Goal: Task Accomplishment & Management: Complete application form

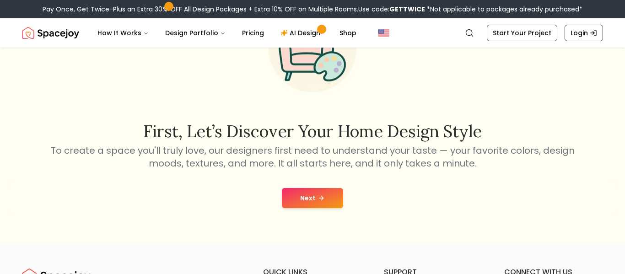
scroll to position [89, 0]
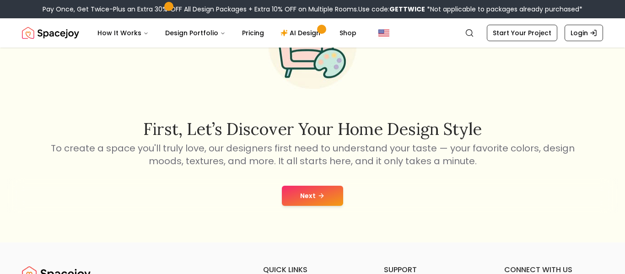
click at [319, 197] on icon at bounding box center [321, 195] width 7 height 7
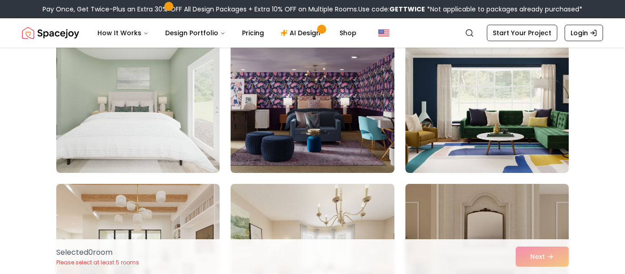
scroll to position [1042, 0]
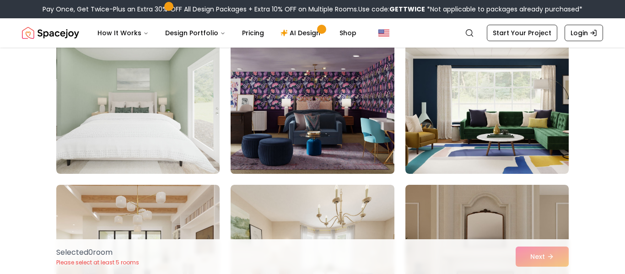
click at [368, 132] on img at bounding box center [313, 101] width 172 height 154
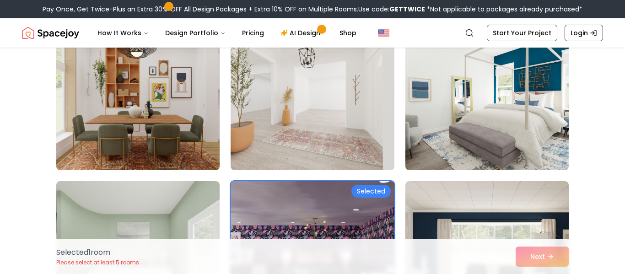
scroll to position [890, 0]
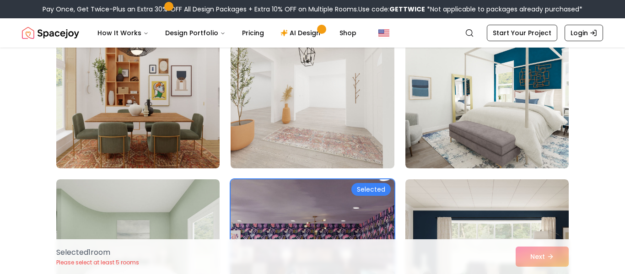
click at [361, 229] on img at bounding box center [313, 253] width 172 height 154
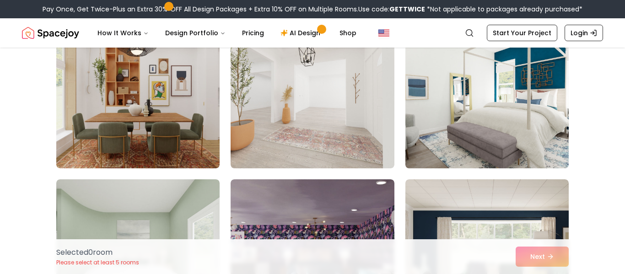
click at [491, 134] on img at bounding box center [487, 95] width 172 height 154
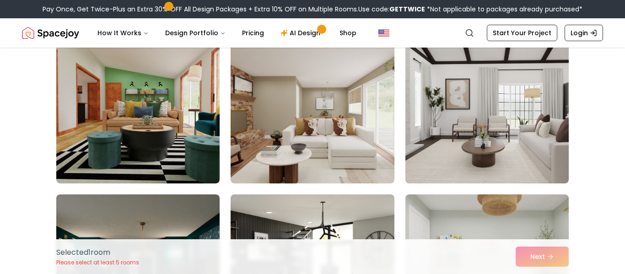
scroll to position [1348, 0]
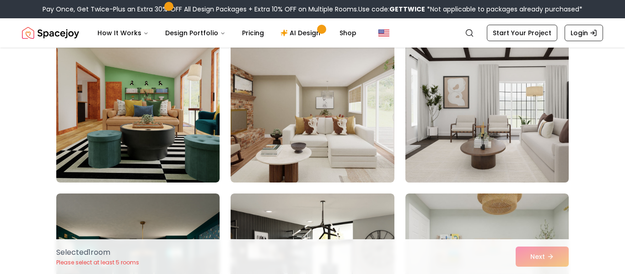
click at [479, 121] on img at bounding box center [487, 110] width 172 height 154
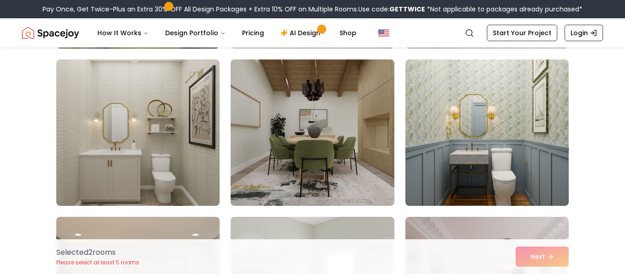
scroll to position [1642, 0]
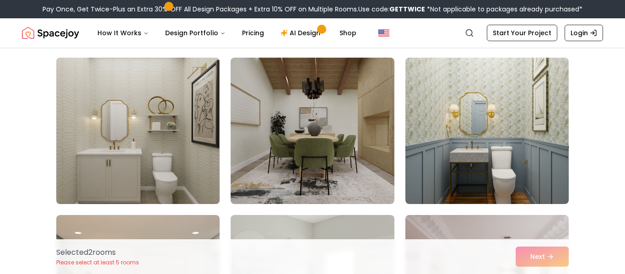
click at [168, 198] on img at bounding box center [138, 131] width 172 height 154
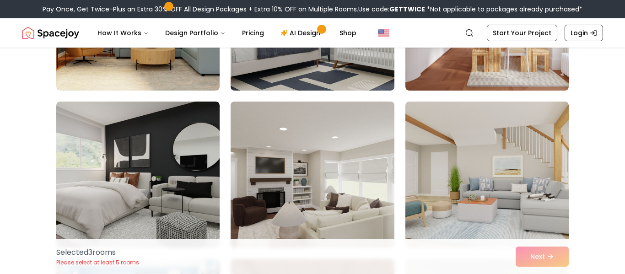
scroll to position [1912, 0]
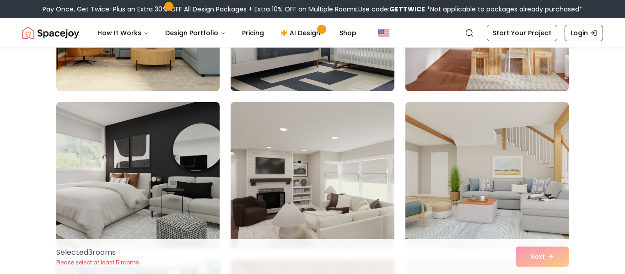
click at [536, 55] on img at bounding box center [487, 18] width 172 height 154
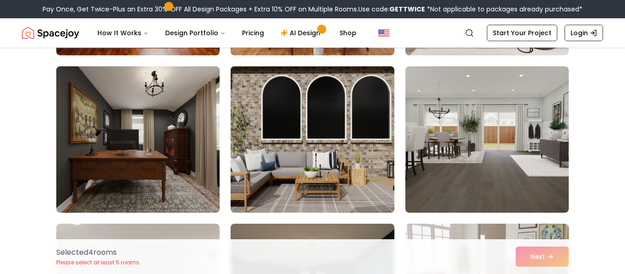
scroll to position [2263, 0]
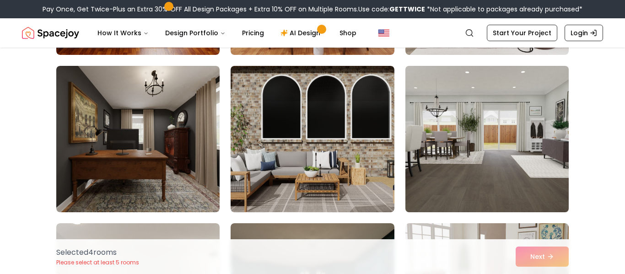
click at [536, 142] on img at bounding box center [487, 139] width 172 height 154
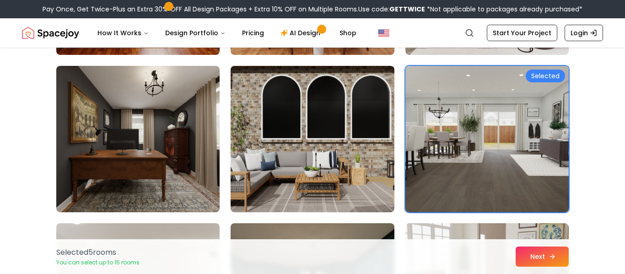
click at [554, 262] on button "Next" at bounding box center [542, 257] width 53 height 20
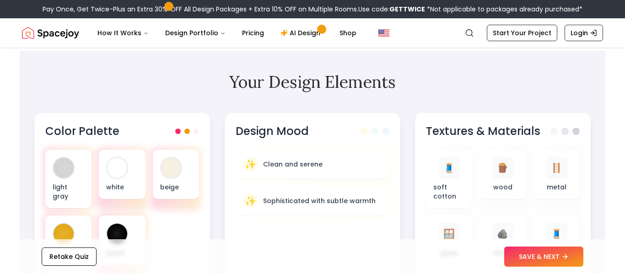
scroll to position [263, 0]
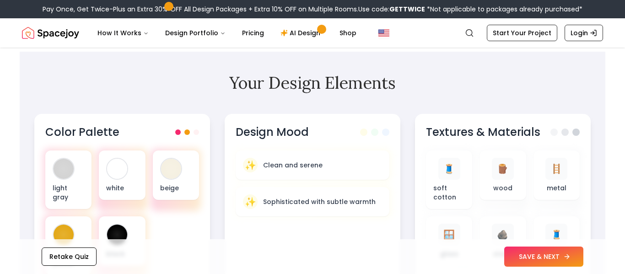
click at [548, 262] on button "SAVE & NEXT" at bounding box center [543, 257] width 79 height 20
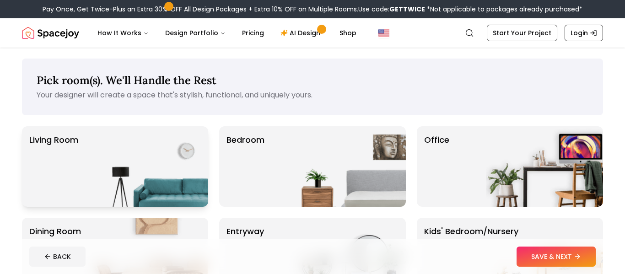
click at [182, 195] on img at bounding box center [149, 166] width 117 height 81
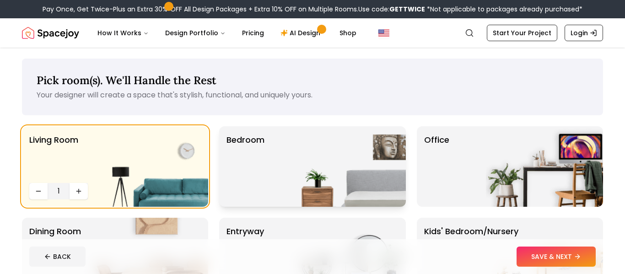
click at [299, 190] on img at bounding box center [347, 166] width 117 height 81
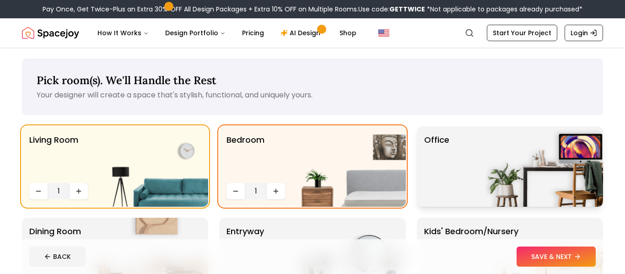
click at [505, 158] on img at bounding box center [544, 166] width 117 height 81
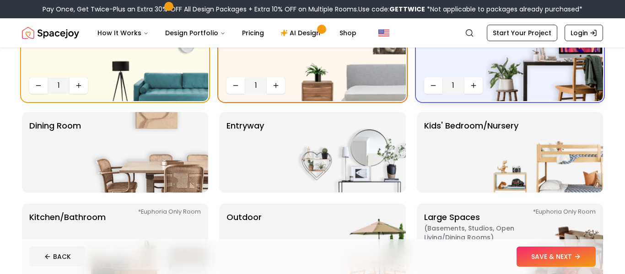
scroll to position [113, 0]
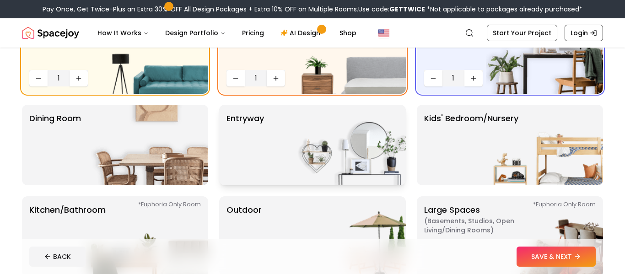
click at [379, 153] on img at bounding box center [347, 145] width 117 height 81
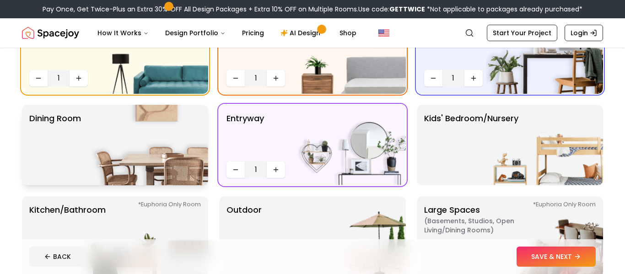
click at [163, 171] on img at bounding box center [149, 145] width 117 height 81
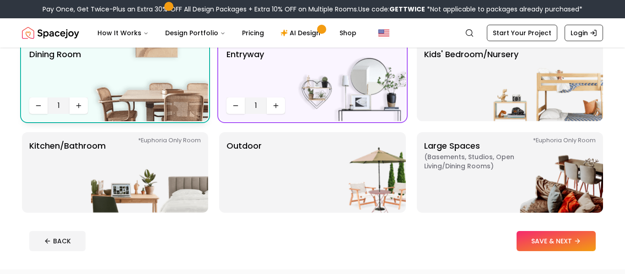
scroll to position [176, 0]
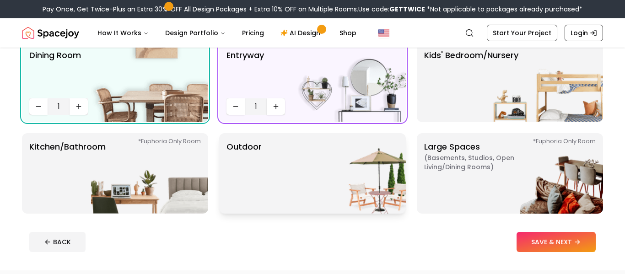
click at [340, 176] on img at bounding box center [347, 173] width 117 height 81
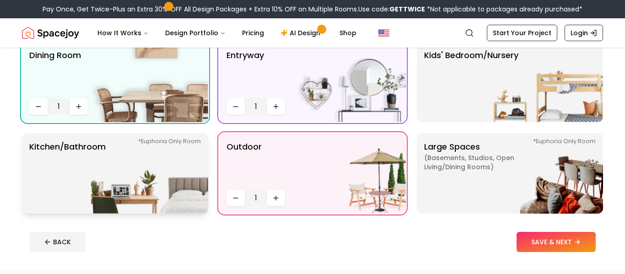
click at [150, 162] on img at bounding box center [149, 173] width 117 height 81
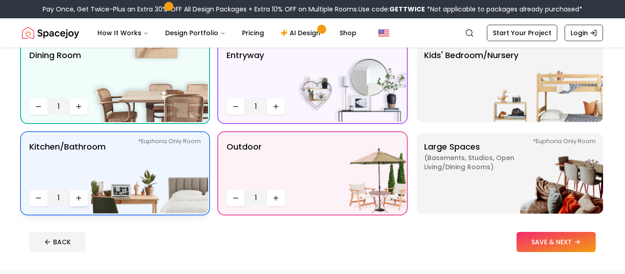
click at [84, 199] on button "Increase quantity" at bounding box center [79, 198] width 18 height 16
click at [469, 175] on p "Large Spaces ( Basements, Studios, Open living/dining rooms ) *Euphoria Only Ro…" at bounding box center [481, 174] width 114 height 66
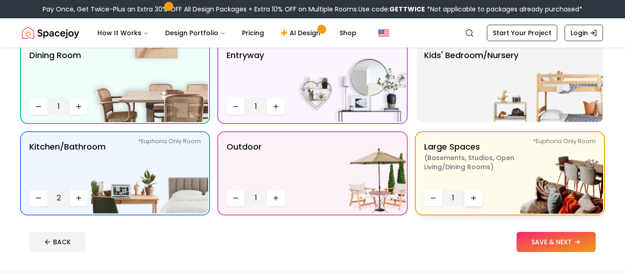
click at [481, 201] on button "Increase quantity" at bounding box center [474, 198] width 18 height 16
click at [584, 249] on button "SAVE & NEXT" at bounding box center [556, 242] width 79 height 20
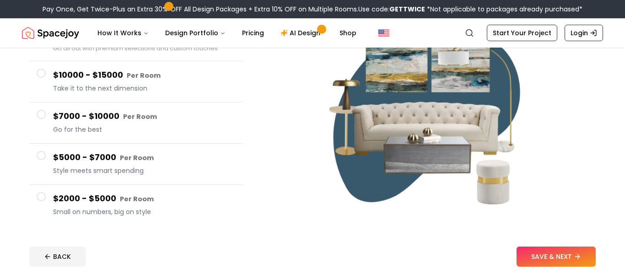
scroll to position [125, 0]
click at [335, 216] on img at bounding box center [430, 113] width 225 height 225
click at [105, 180] on button "$5000 - $7000 Per Room Style meets smart spending" at bounding box center [135, 163] width 213 height 41
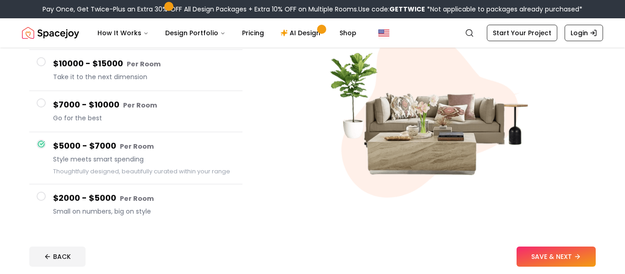
click at [196, 207] on span "Small on numbers, big on style" at bounding box center [144, 211] width 182 height 9
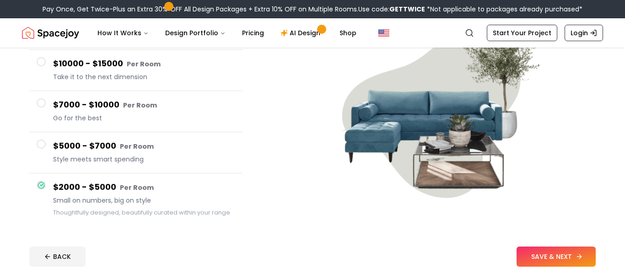
click at [584, 259] on button "SAVE & NEXT" at bounding box center [556, 257] width 79 height 20
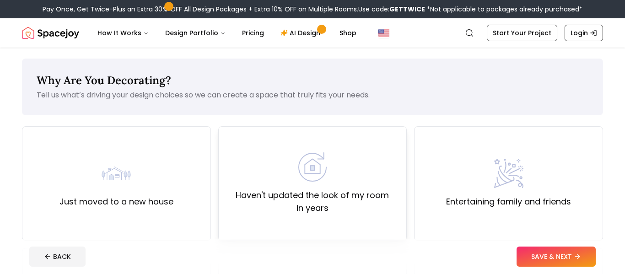
click at [384, 219] on div "Haven't updated the look of my room in years" at bounding box center [312, 183] width 189 height 114
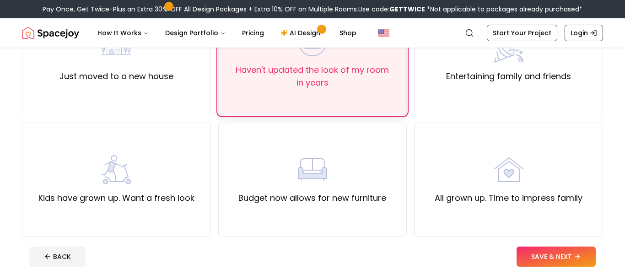
scroll to position [127, 0]
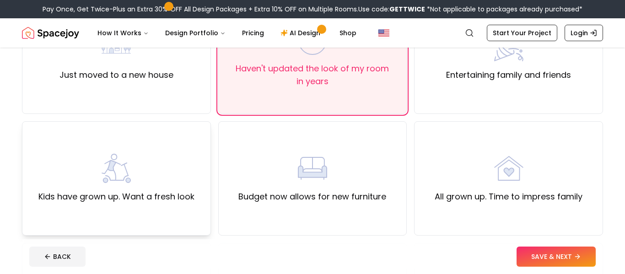
click at [158, 166] on div "Kids have grown up. Want a fresh look" at bounding box center [116, 178] width 156 height 49
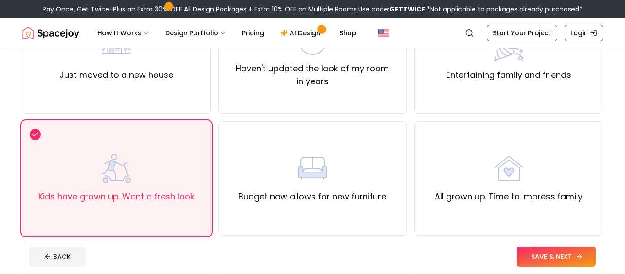
click at [567, 261] on button "SAVE & NEXT" at bounding box center [556, 257] width 79 height 20
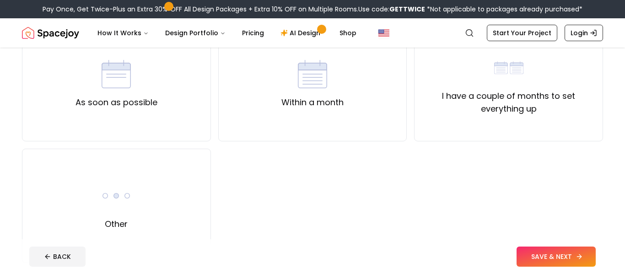
scroll to position [98, 0]
click at [159, 191] on div "Other" at bounding box center [116, 207] width 189 height 114
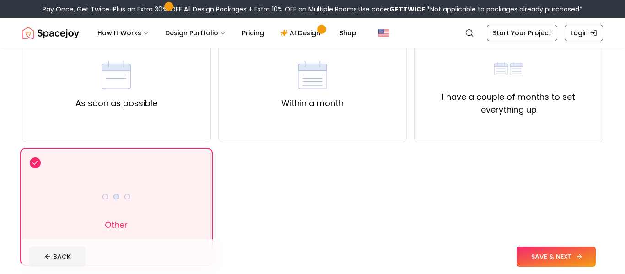
click at [587, 249] on button "SAVE & NEXT" at bounding box center [556, 257] width 79 height 20
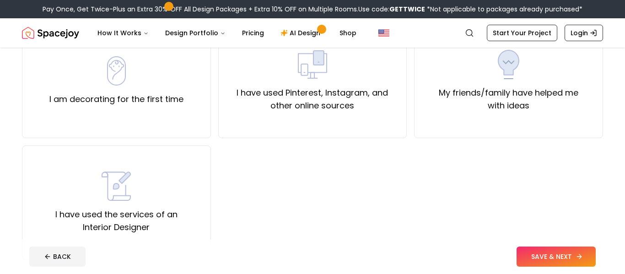
scroll to position [96, 0]
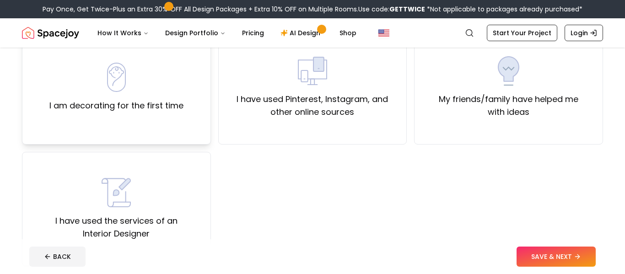
click at [178, 103] on label "I am decorating for the first time" at bounding box center [116, 105] width 134 height 13
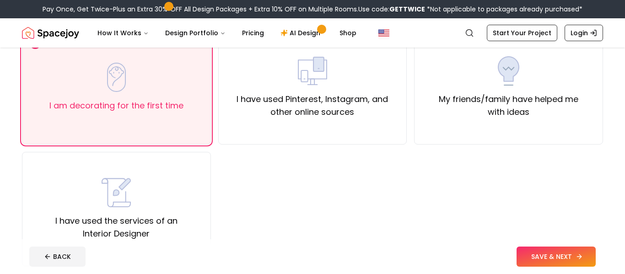
click at [531, 266] on button "SAVE & NEXT" at bounding box center [556, 257] width 79 height 20
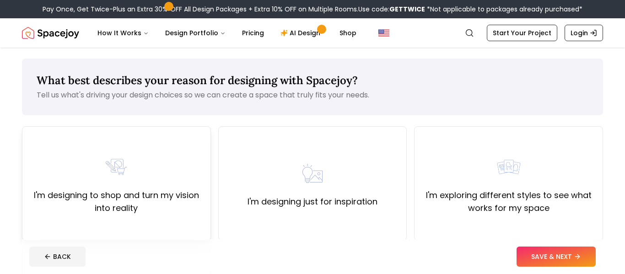
click at [189, 231] on div "I'm designing to shop and turn my vision into reality" at bounding box center [116, 183] width 189 height 114
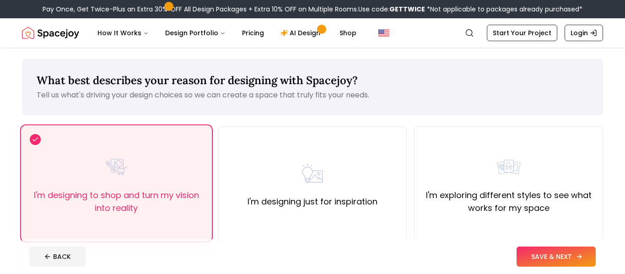
click at [567, 256] on button "SAVE & NEXT" at bounding box center [556, 257] width 79 height 20
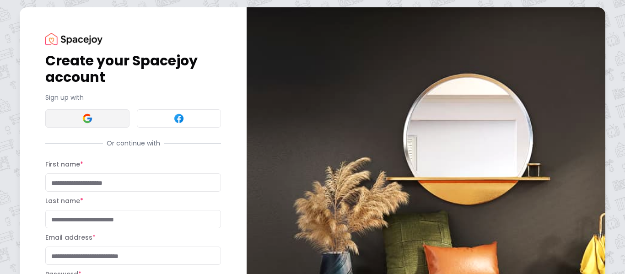
click at [74, 110] on button at bounding box center [87, 118] width 84 height 18
click at [157, 182] on input "First name *" at bounding box center [133, 182] width 176 height 18
type input "*******"
click at [181, 220] on input "Last name *" at bounding box center [133, 219] width 176 height 18
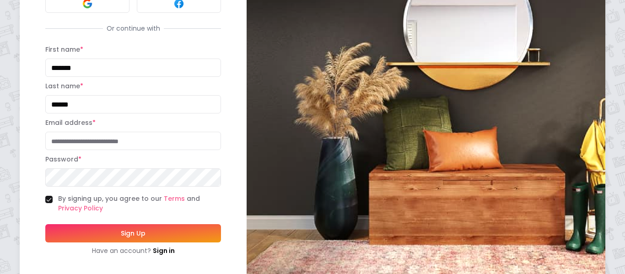
scroll to position [121, 0]
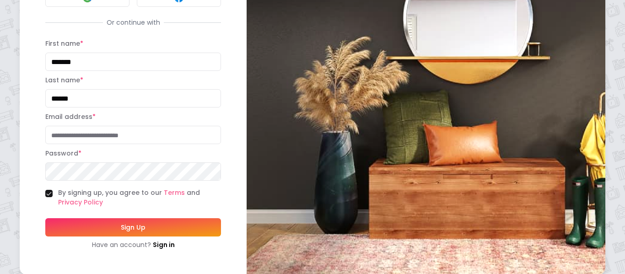
type input "******"
click at [204, 130] on input "Email address *" at bounding box center [133, 135] width 176 height 18
type input "*******"
